Goal: Transaction & Acquisition: Obtain resource

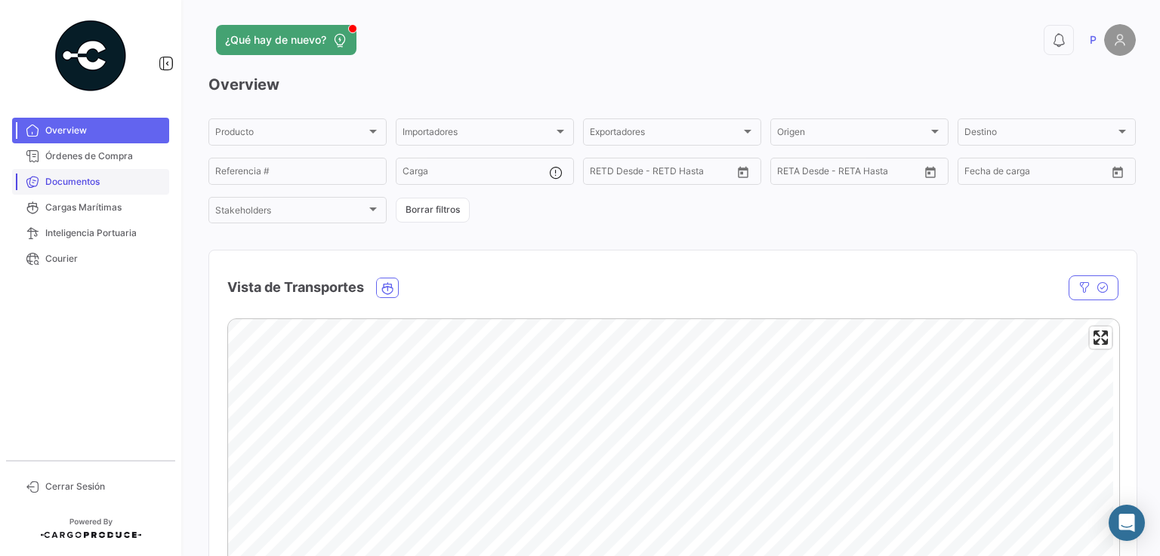
click at [69, 180] on span "Documentos" at bounding box center [104, 182] width 118 height 14
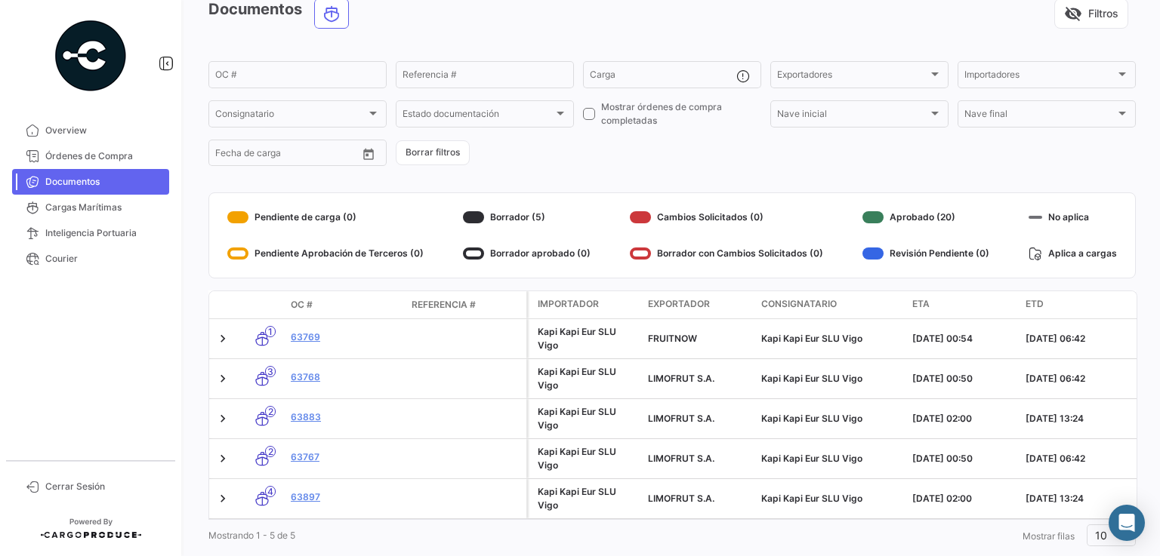
scroll to position [94, 0]
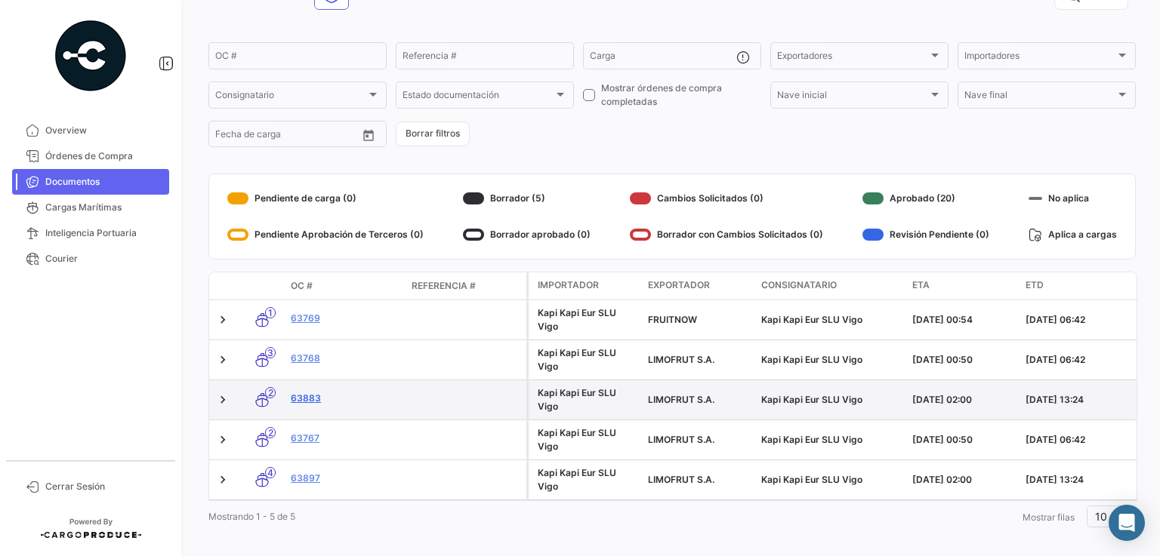
click at [310, 402] on link "63883" at bounding box center [345, 399] width 109 height 14
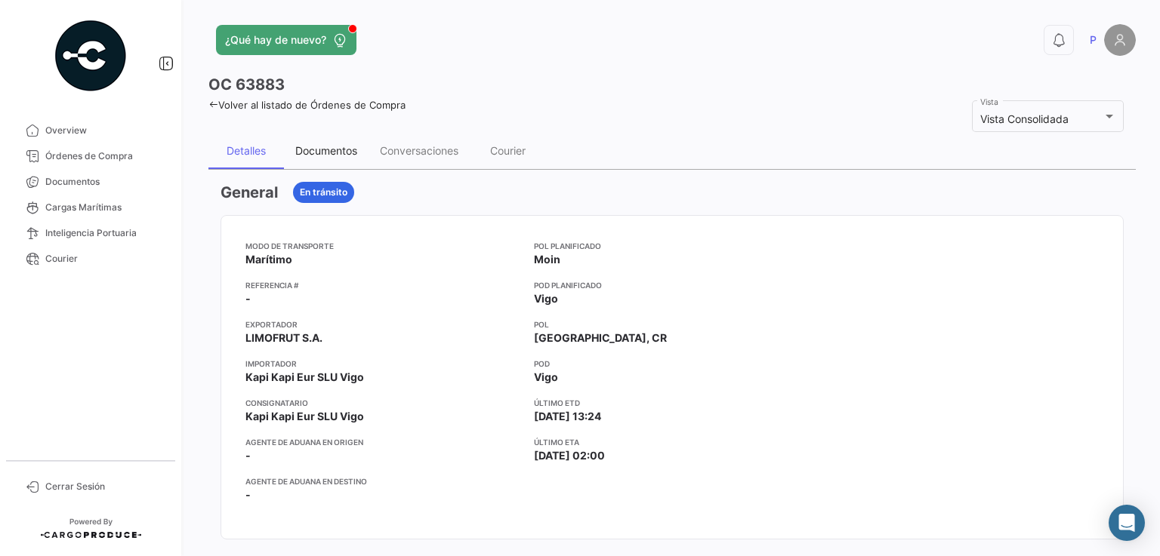
click at [334, 149] on div "Documentos" at bounding box center [326, 150] width 62 height 13
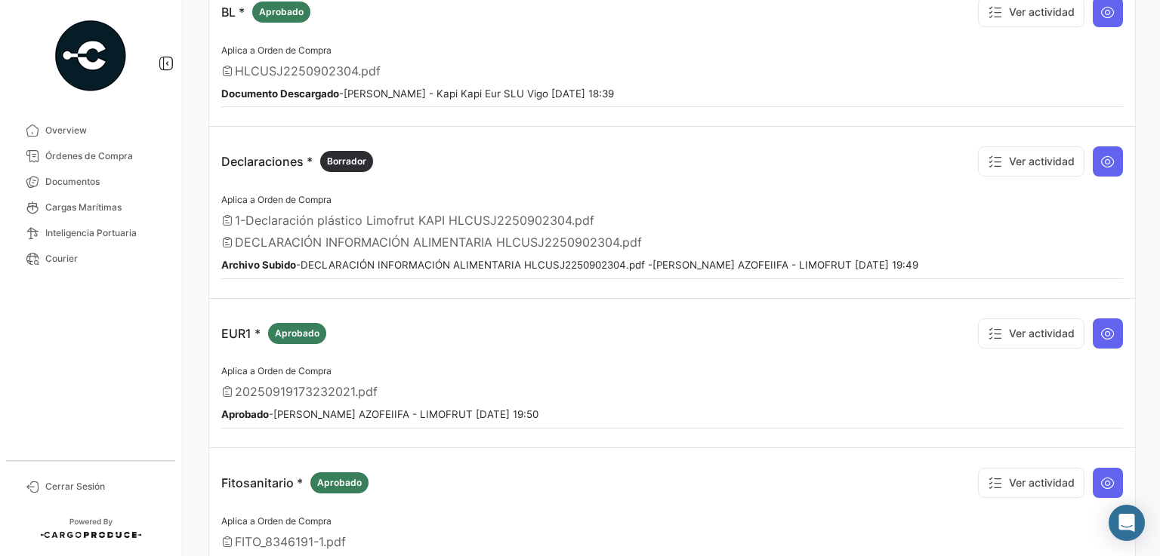
scroll to position [224, 0]
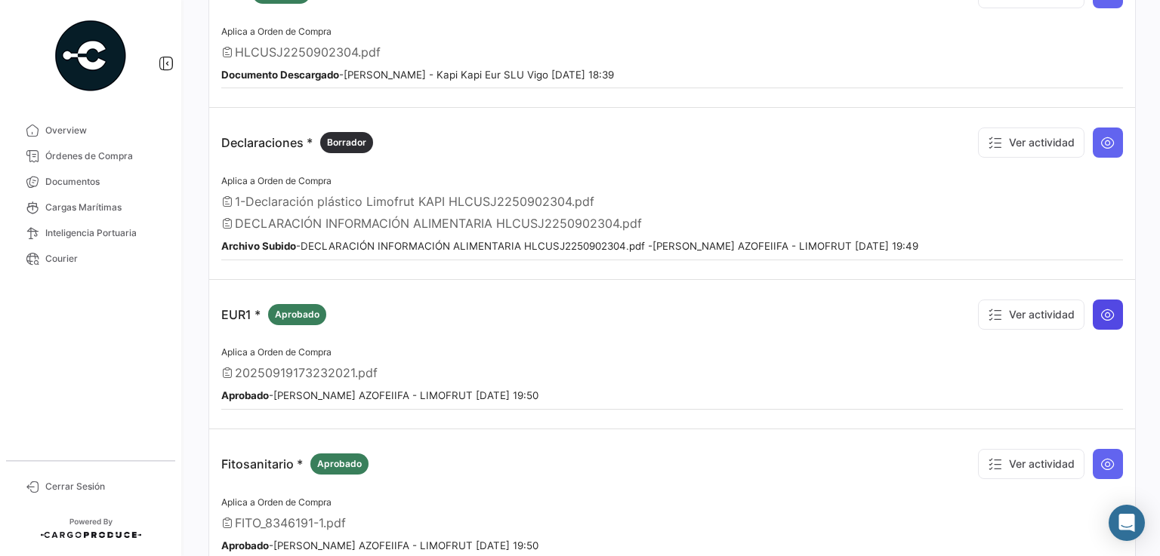
click at [1100, 310] on icon at bounding box center [1107, 314] width 15 height 15
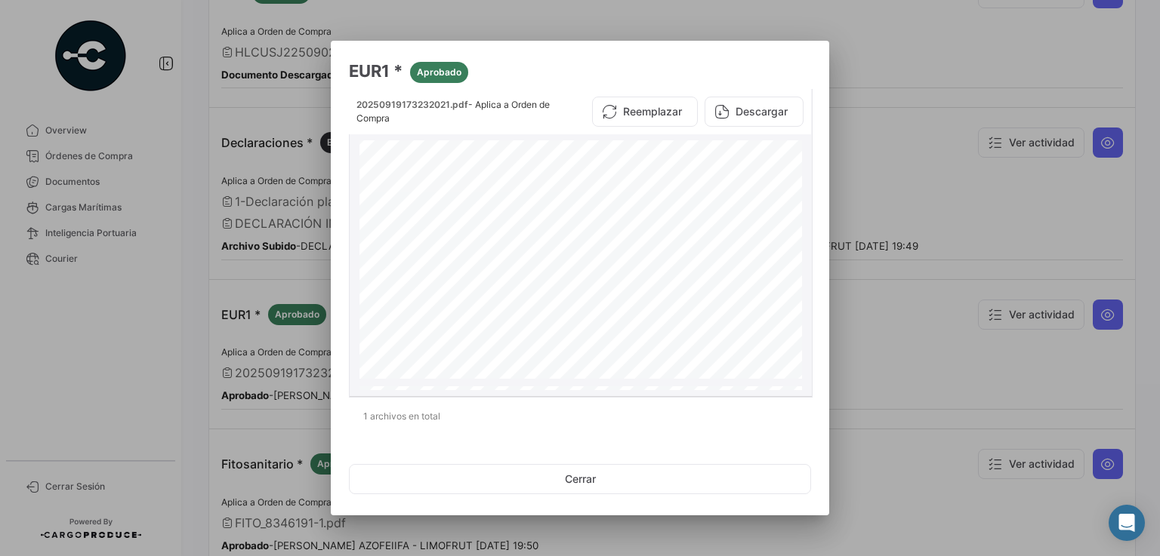
scroll to position [107, 0]
click at [766, 115] on button "Descargar" at bounding box center [753, 112] width 99 height 30
click at [590, 479] on button "Cerrar" at bounding box center [580, 479] width 462 height 30
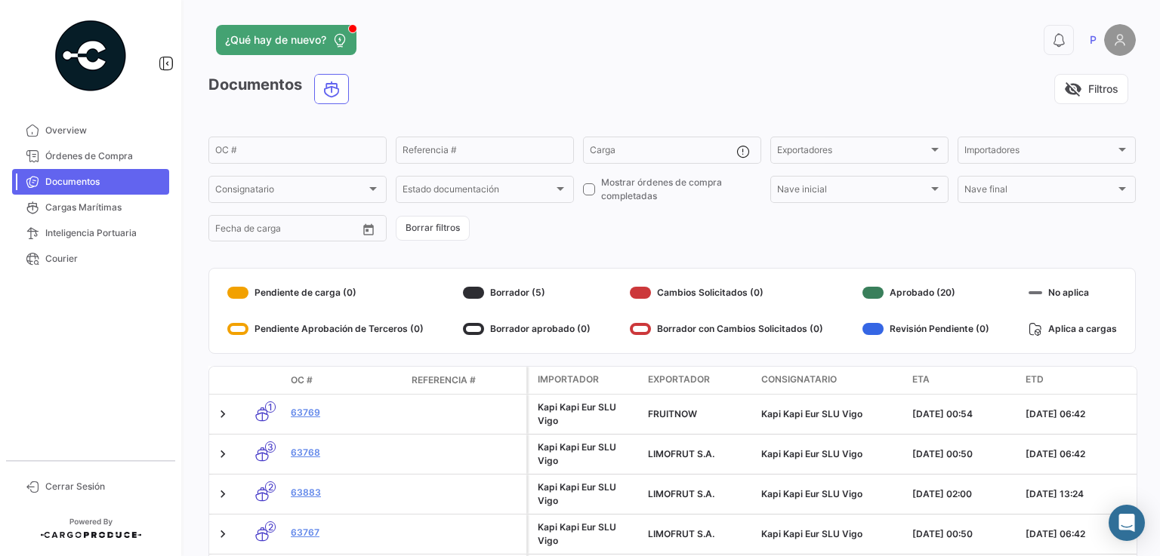
click at [1151, 338] on div "¿Qué hay de nuevo? 0 P Documentos visibility_off Filtros OC # Referencia # Carg…" at bounding box center [671, 278] width 975 height 556
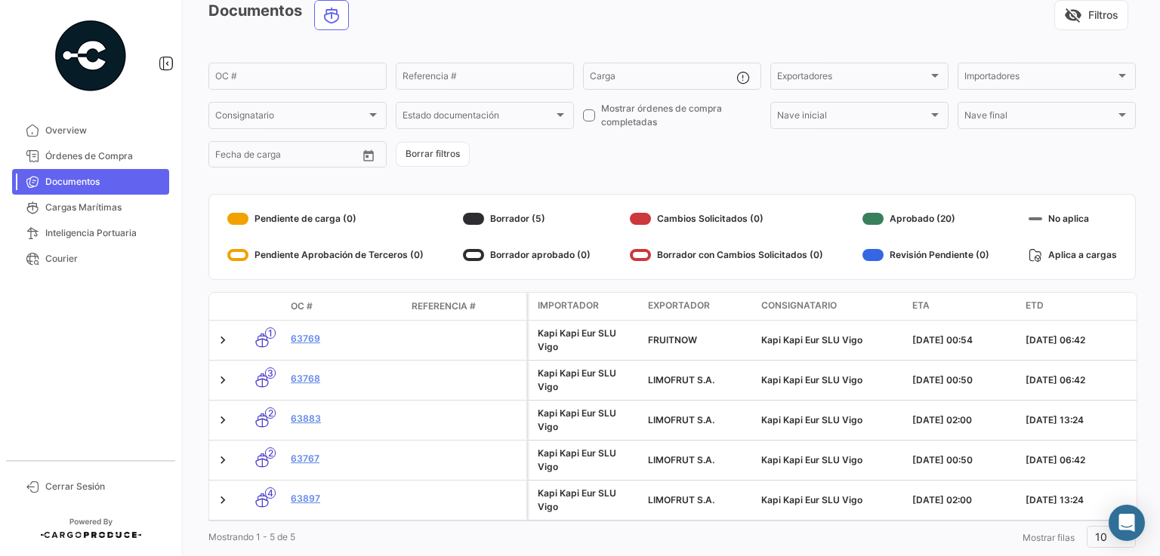
scroll to position [109, 0]
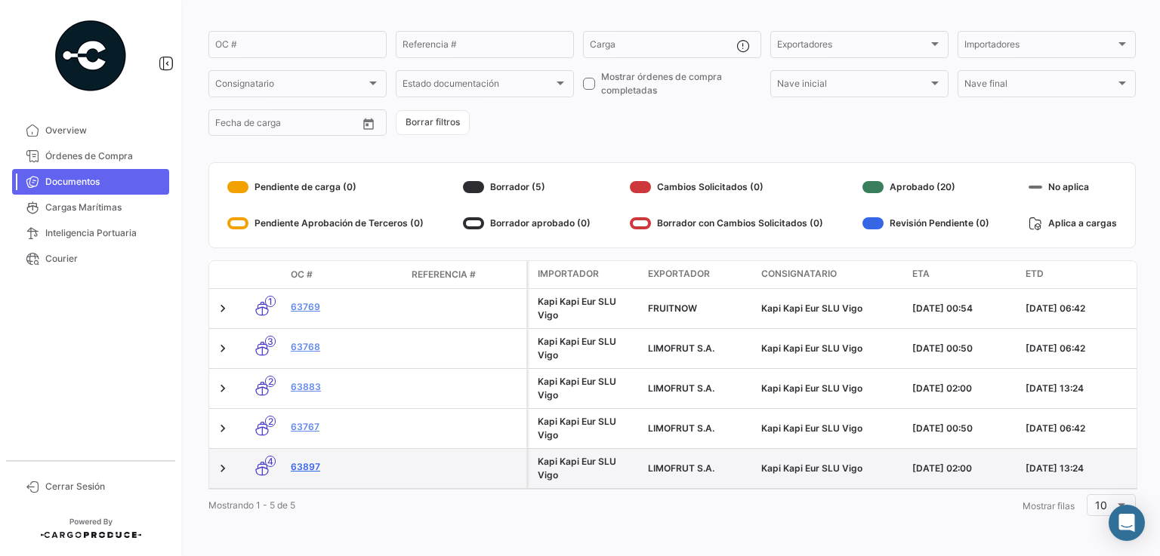
click at [310, 461] on link "63897" at bounding box center [345, 468] width 109 height 14
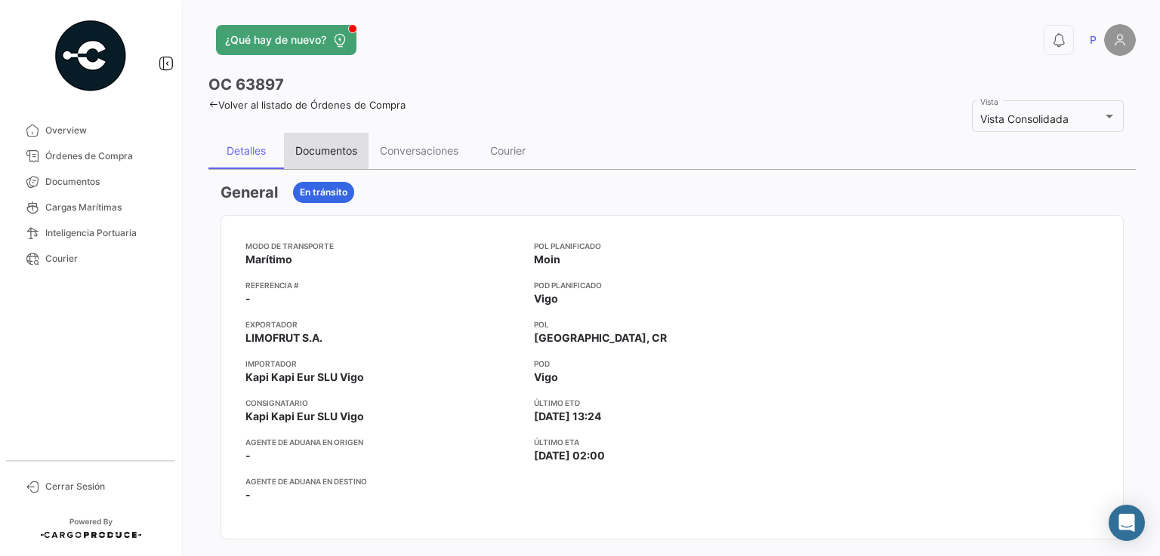
click at [337, 140] on div "Documentos" at bounding box center [326, 151] width 85 height 36
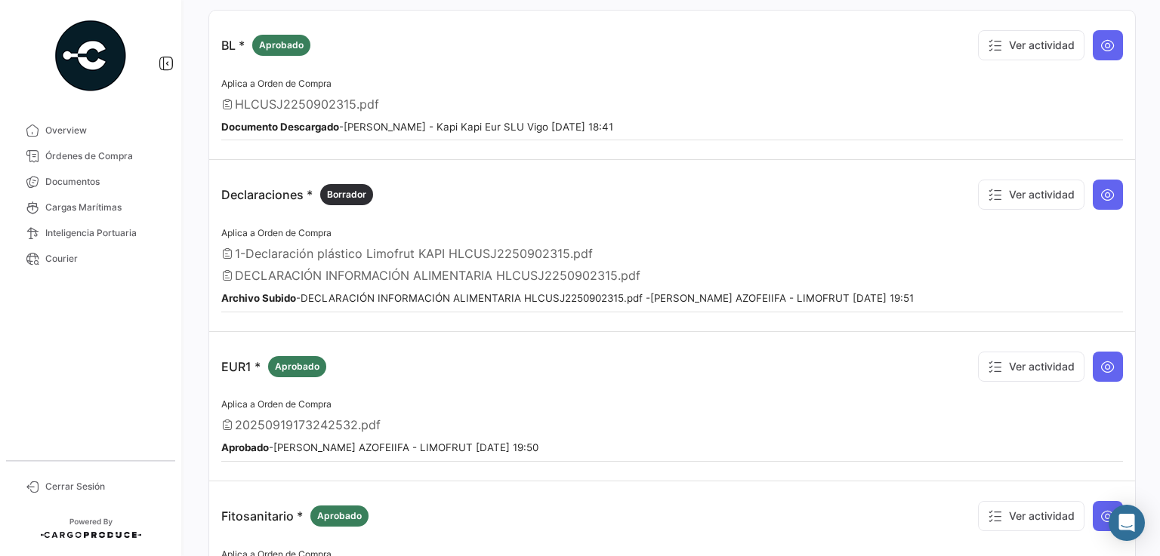
scroll to position [180, 0]
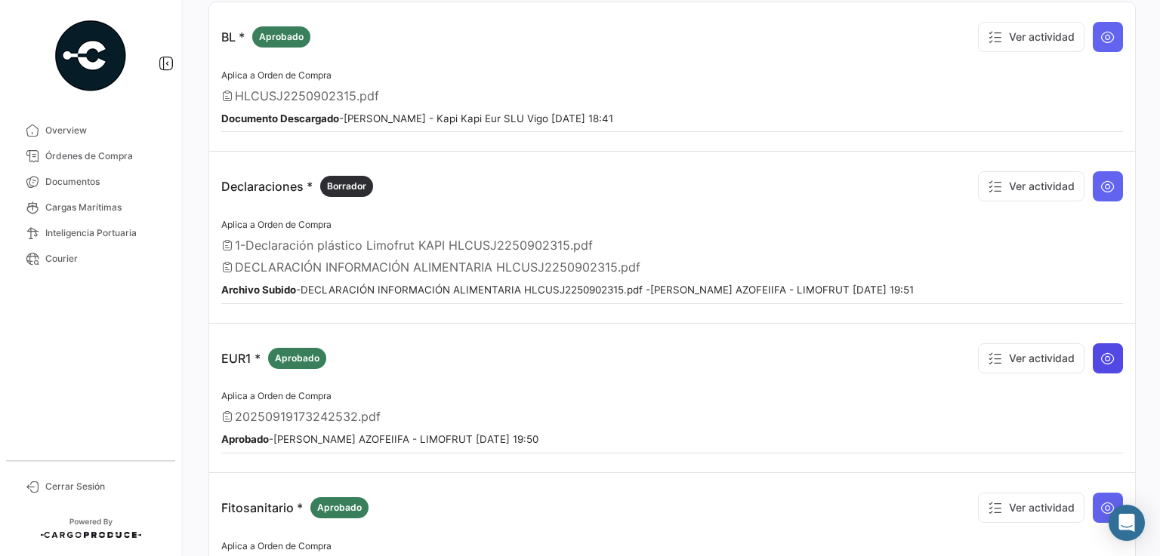
click at [1110, 368] on button at bounding box center [1108, 359] width 30 height 30
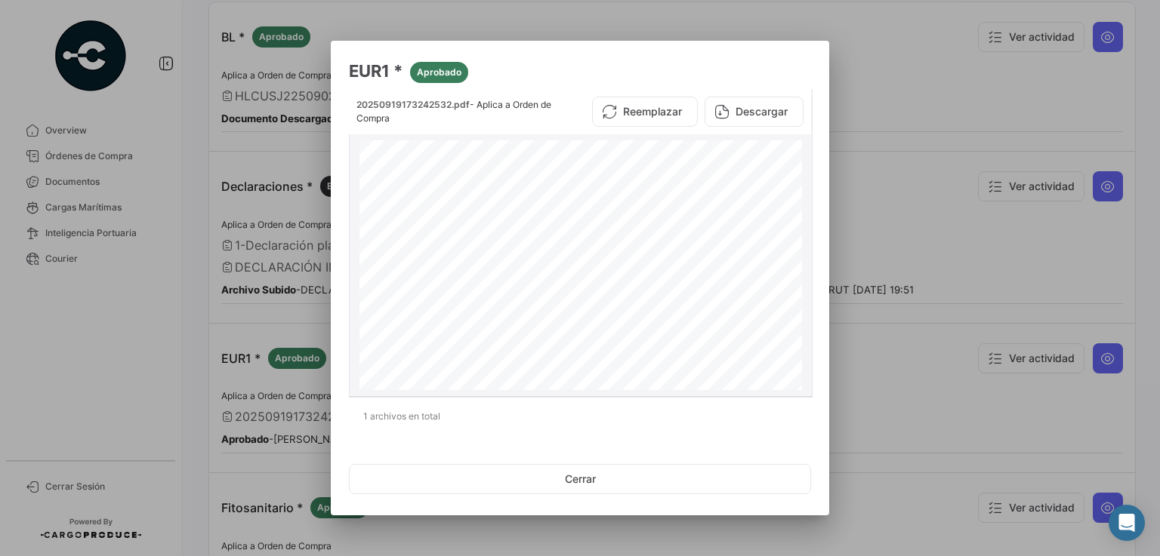
click at [774, 108] on button "Descargar" at bounding box center [753, 112] width 99 height 30
click at [559, 495] on button "Cerrar" at bounding box center [580, 479] width 462 height 30
